Goal: Task Accomplishment & Management: Manage account settings

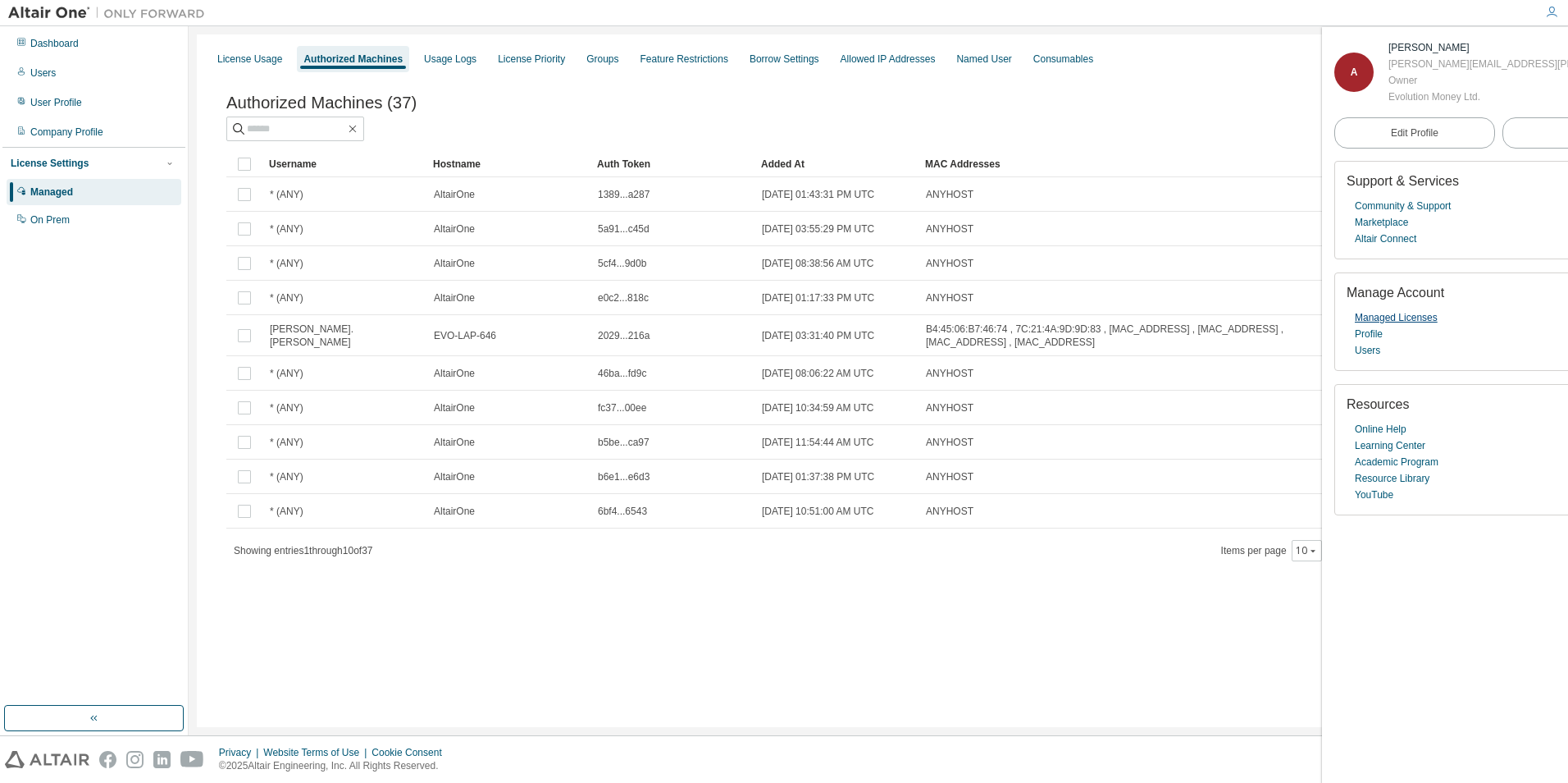
click at [1042, 325] on link "Managed Licenses" at bounding box center [1396, 317] width 83 height 16
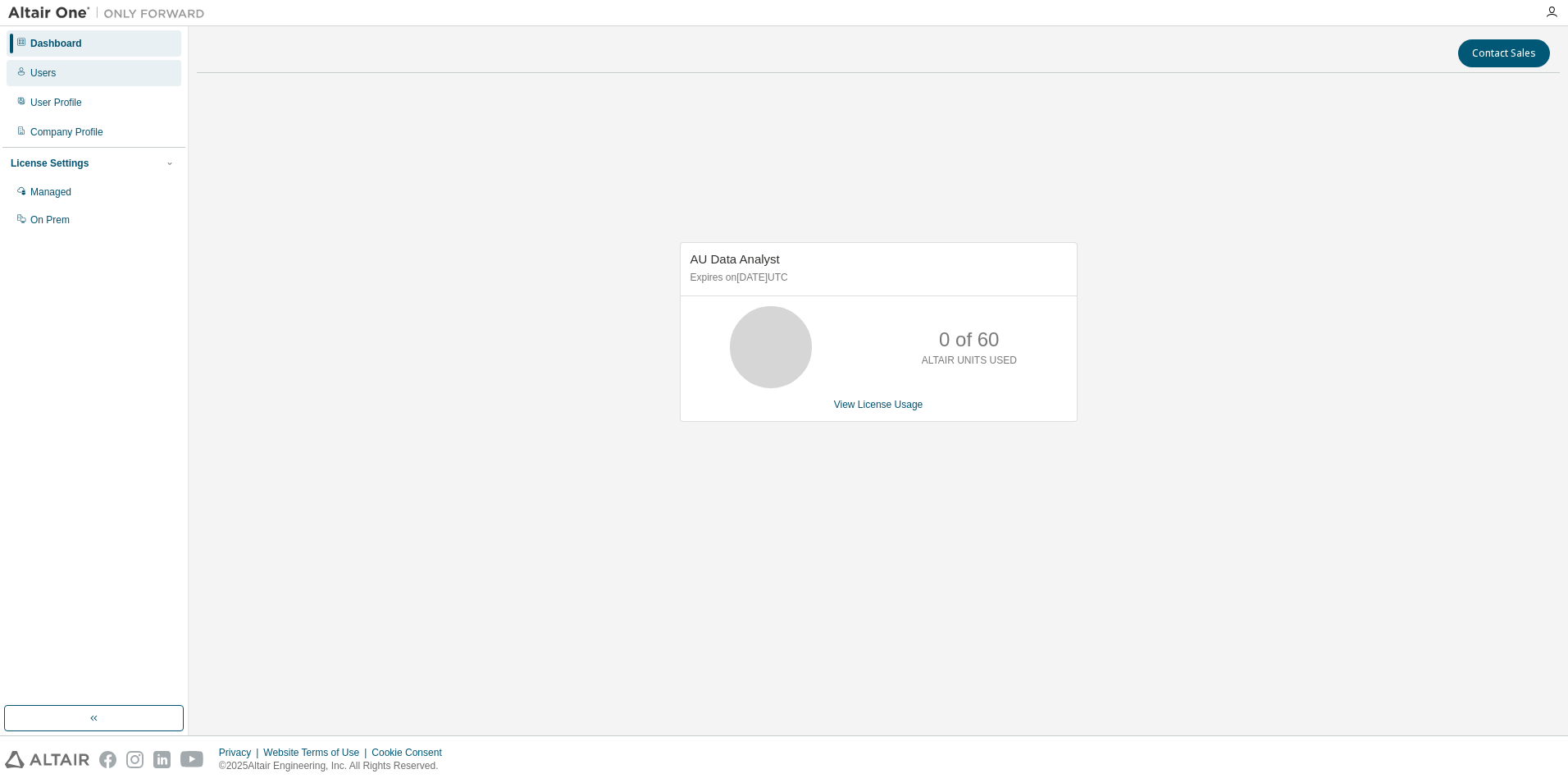
click at [75, 83] on div "Users" at bounding box center [93, 72] width 174 height 26
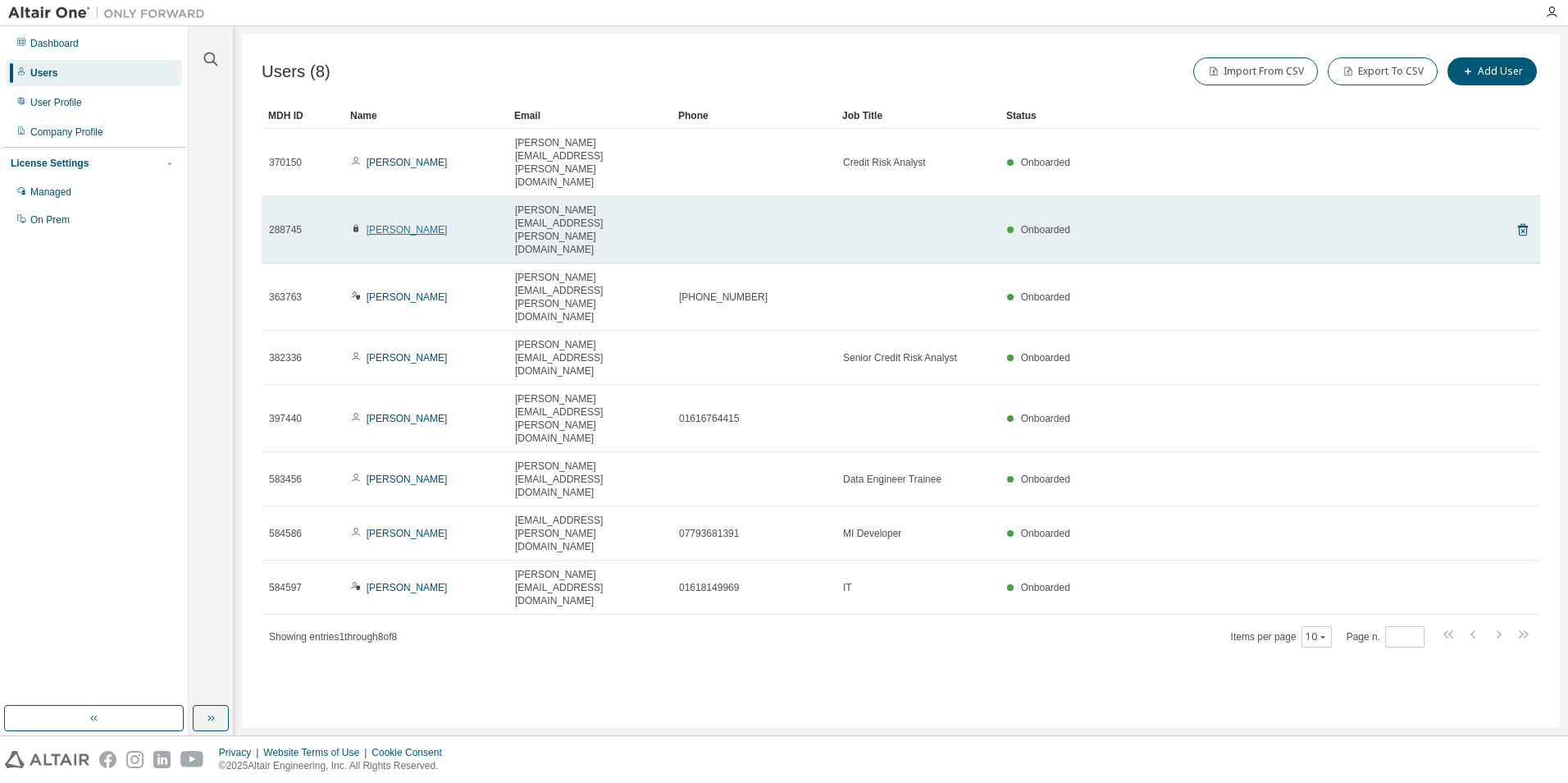
click at [414, 224] on link "[PERSON_NAME]" at bounding box center [407, 230] width 81 height 12
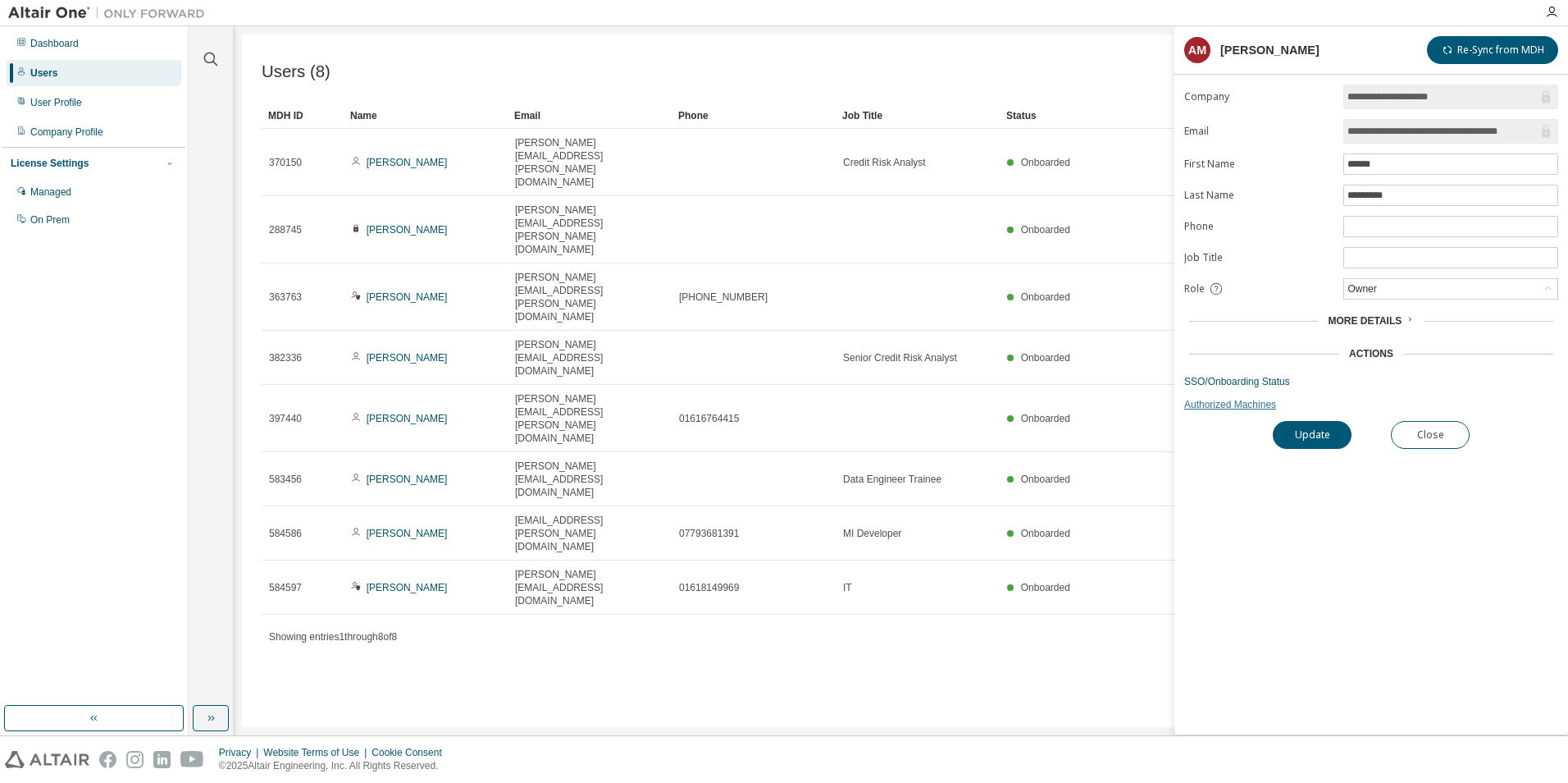
click at [1256, 408] on link "Authorized Machines" at bounding box center [1371, 404] width 373 height 13
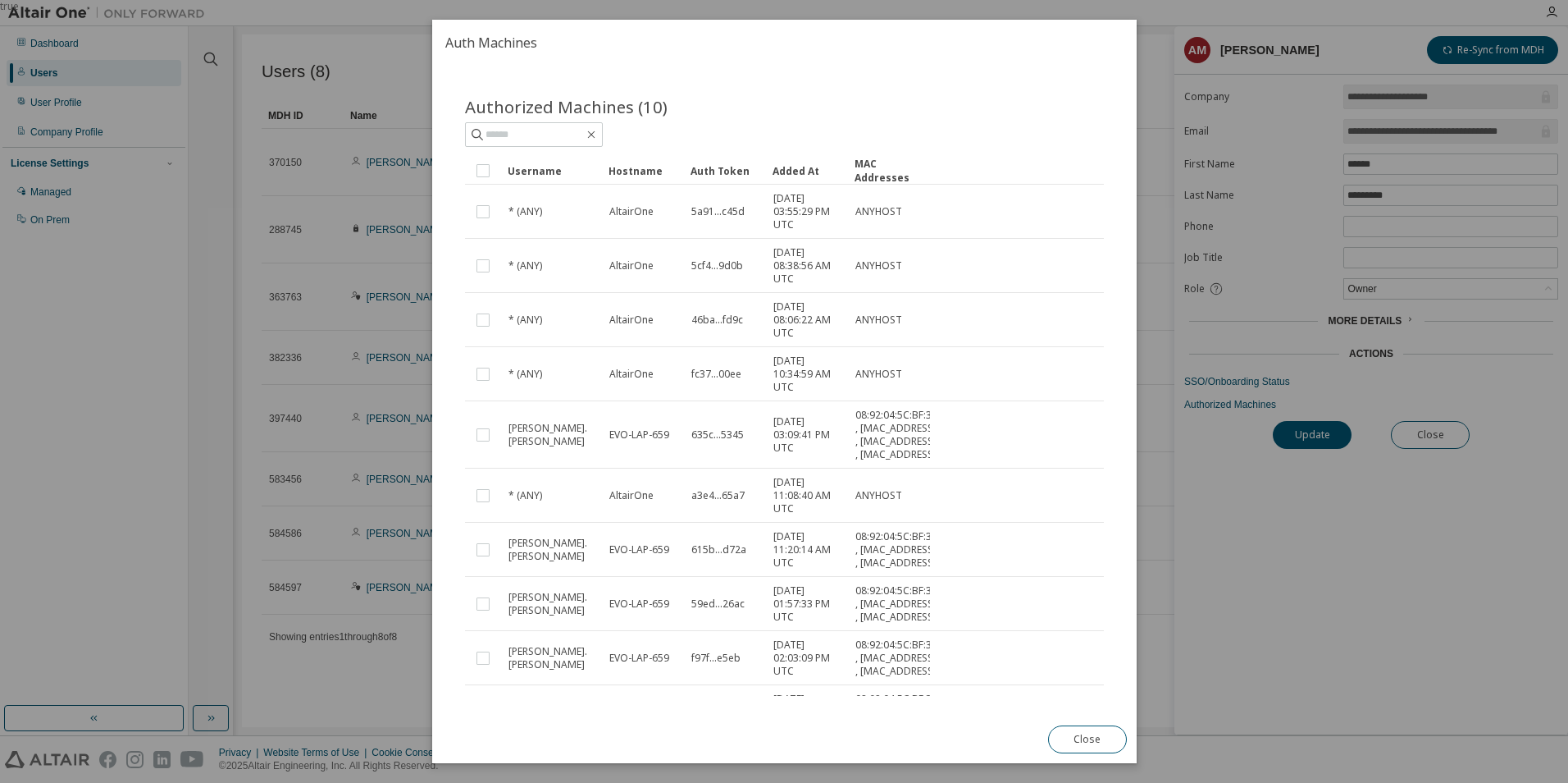
click at [1076, 737] on button "Close" at bounding box center [1086, 738] width 79 height 28
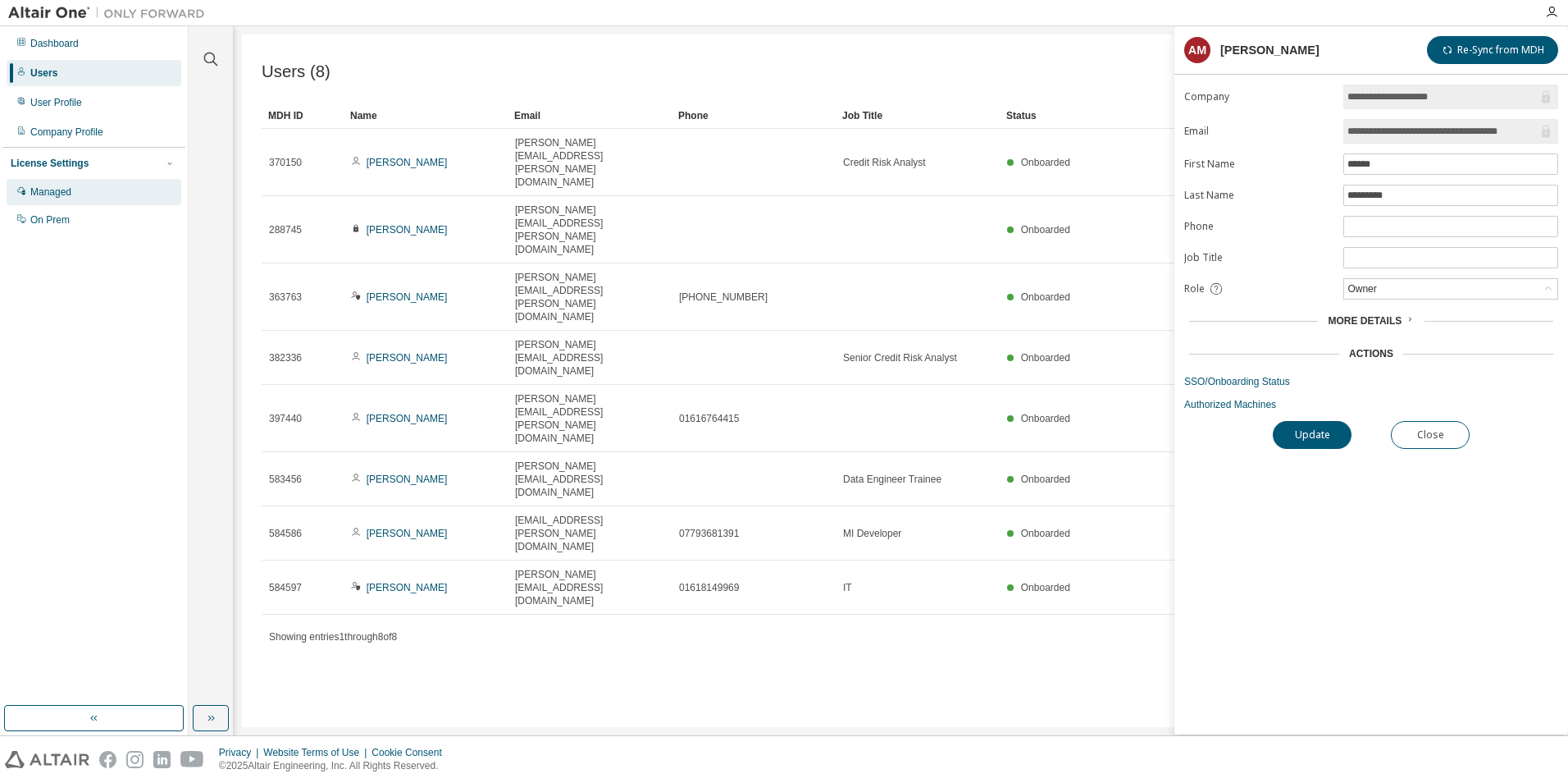
click at [123, 193] on div "Managed" at bounding box center [93, 191] width 174 height 26
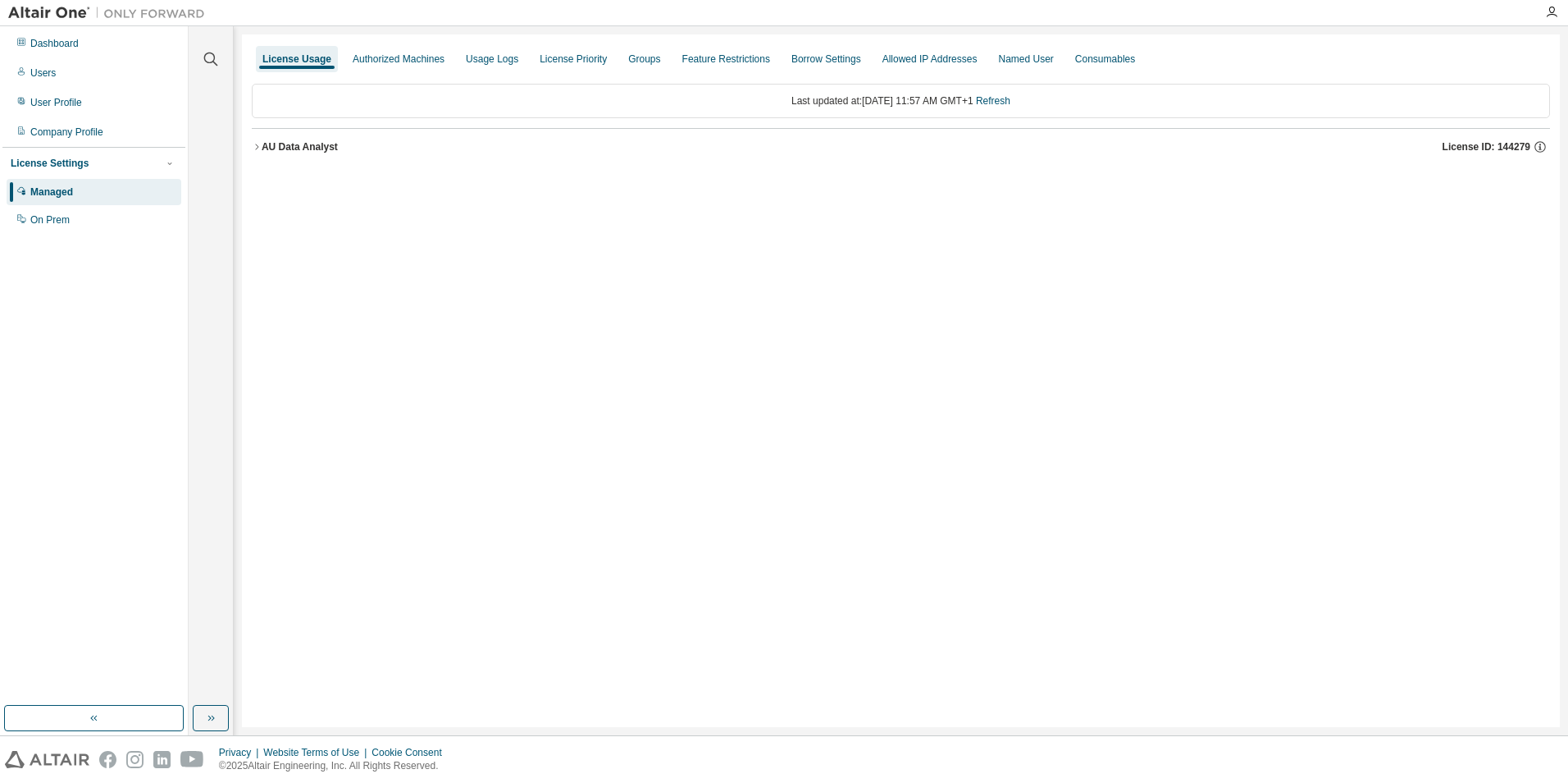
click at [396, 43] on div "License Usage Authorized Machines Usage Logs License Priority Groups Feature Re…" at bounding box center [901, 381] width 1318 height 693
click at [399, 42] on div "License Usage Authorized Machines Usage Logs License Priority Groups Feature Re…" at bounding box center [901, 381] width 1318 height 693
click at [390, 63] on div "Authorized Machines" at bounding box center [398, 59] width 92 height 13
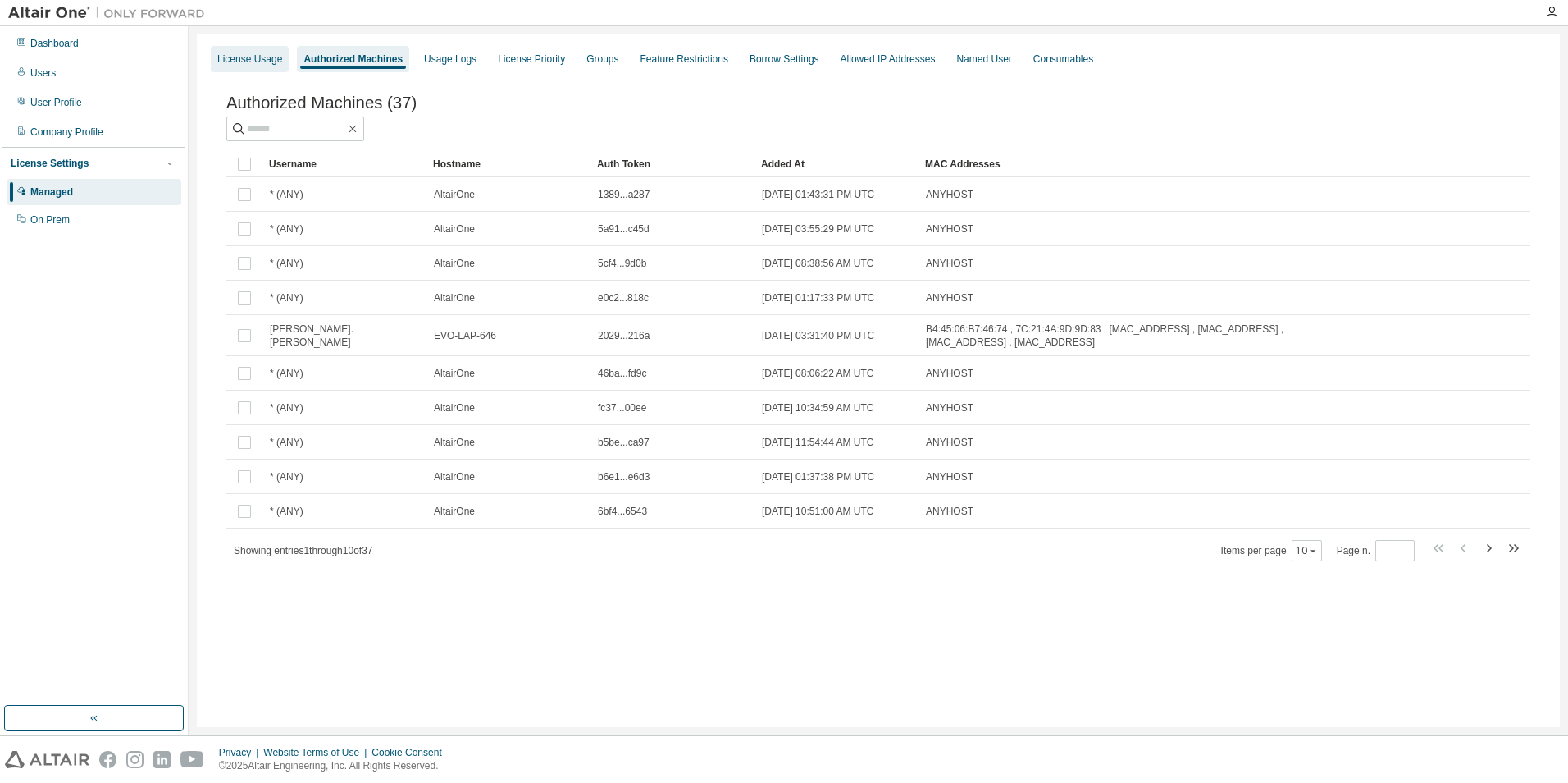
click at [244, 65] on div "License Usage" at bounding box center [249, 59] width 65 height 13
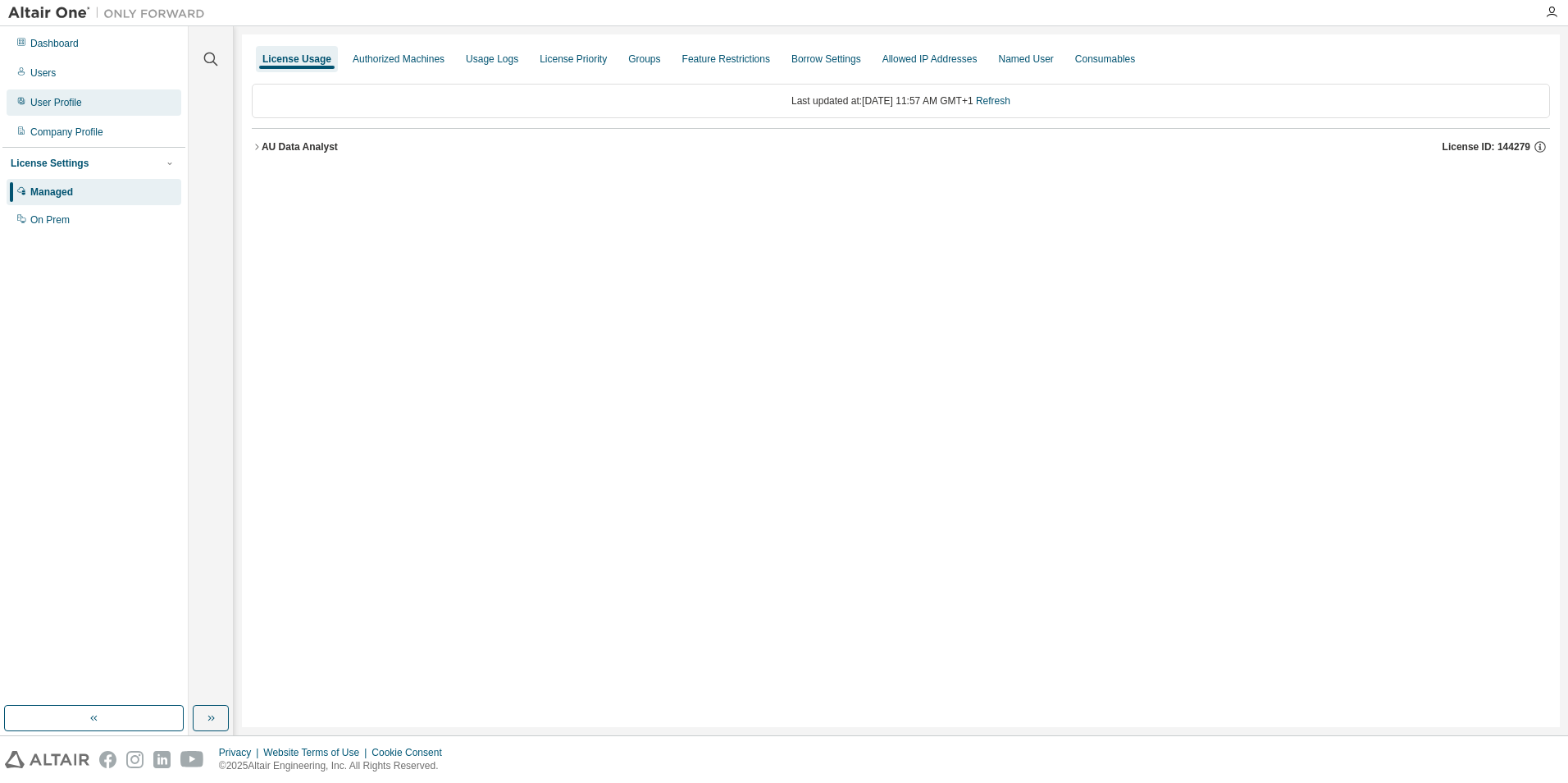
click at [99, 105] on div "User Profile" at bounding box center [93, 102] width 174 height 26
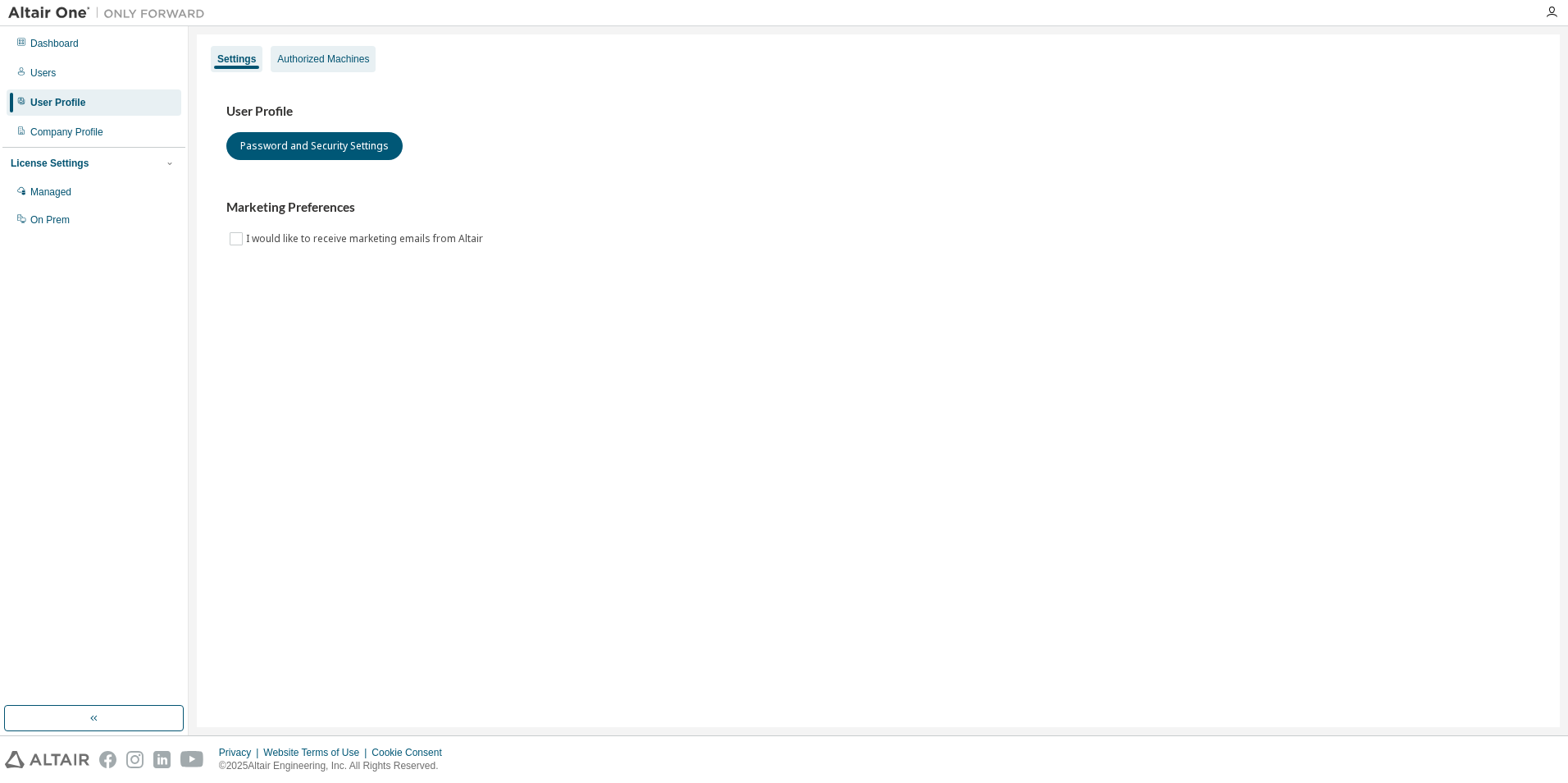
click at [329, 66] on div "Authorized Machines" at bounding box center [323, 58] width 105 height 26
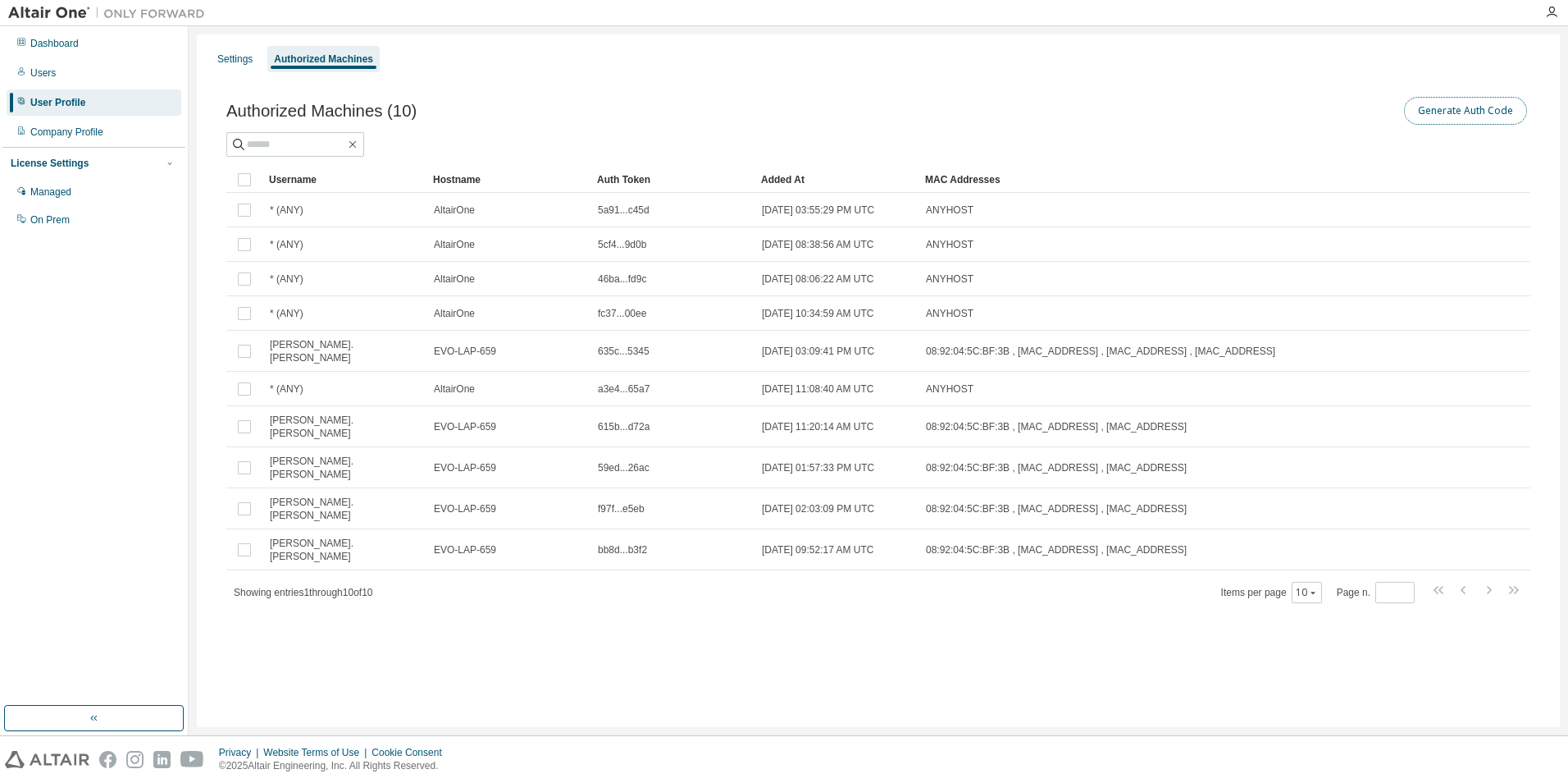
click at [1521, 113] on button "Generate Auth Code" at bounding box center [1465, 110] width 123 height 28
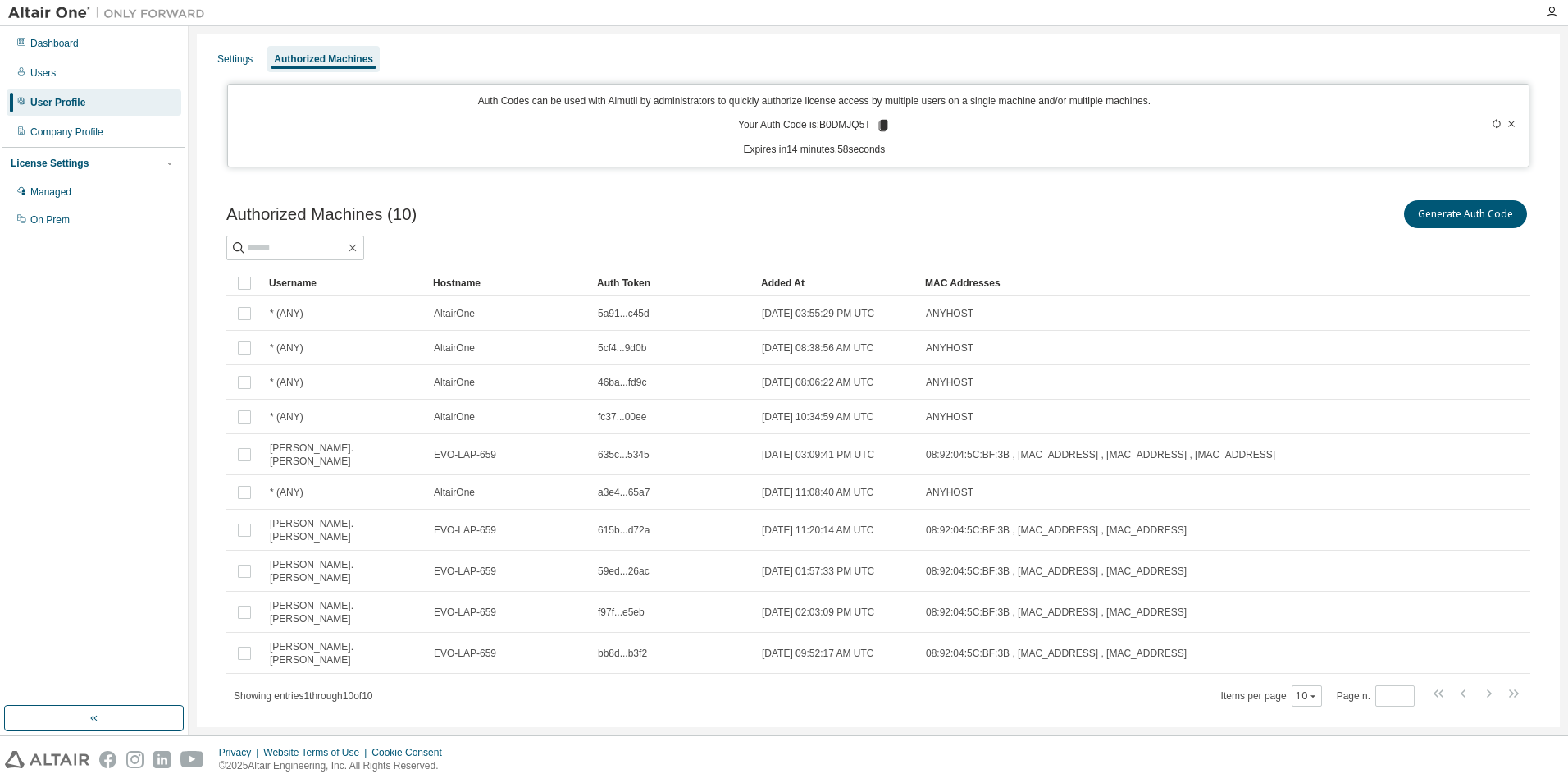
click at [884, 117] on div "Auth Codes can be used with Almutil by administrators to quickly authorize lice…" at bounding box center [814, 126] width 1153 height 63
click at [885, 120] on icon at bounding box center [883, 125] width 9 height 12
